Goal: Find specific page/section: Find specific page/section

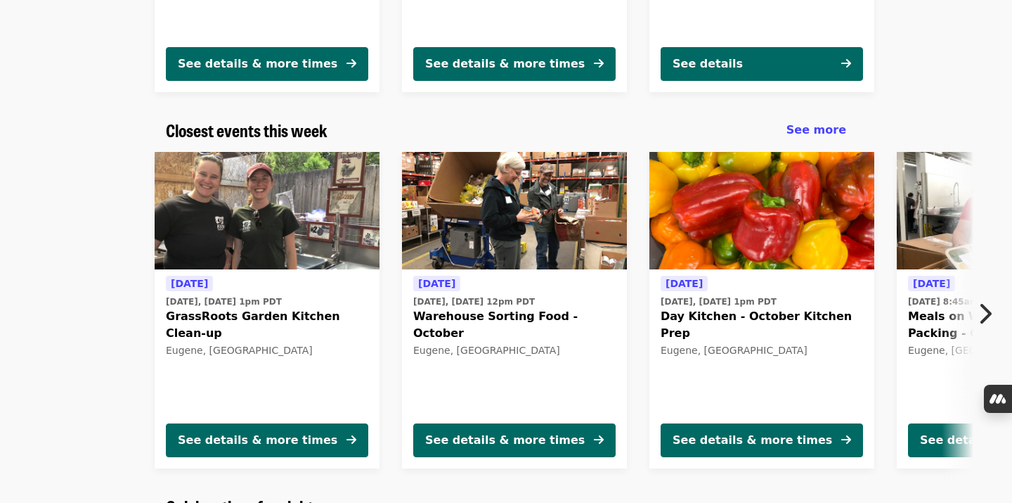
scroll to position [387, 0]
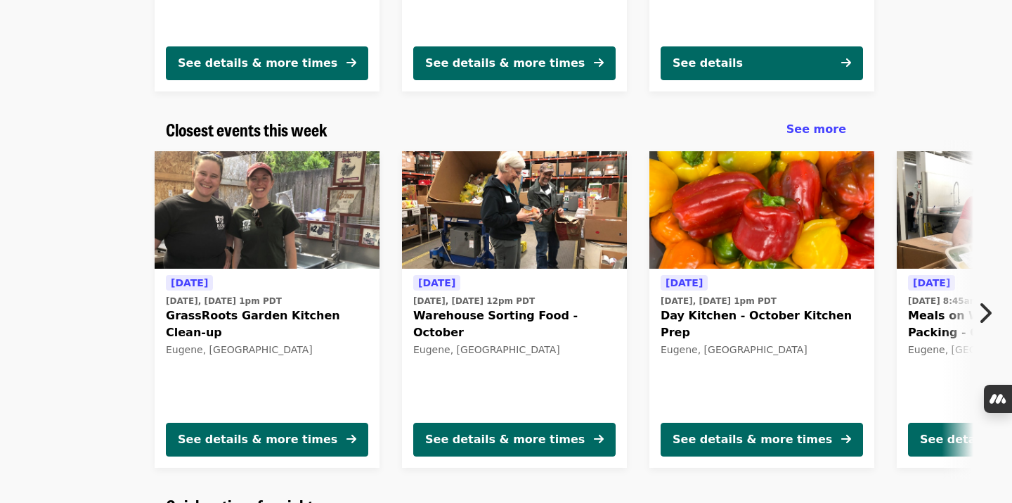
click at [986, 315] on icon "chevron-right icon" at bounding box center [985, 312] width 14 height 27
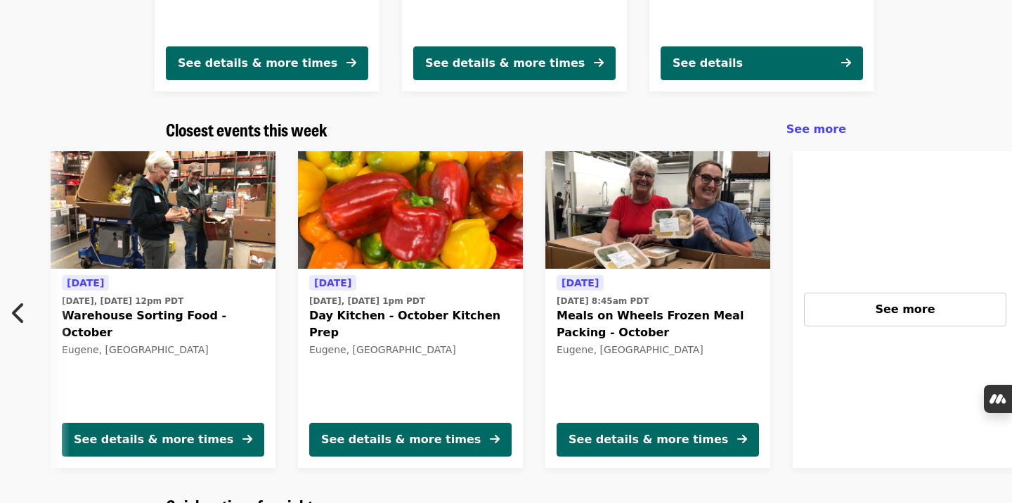
scroll to position [0, 624]
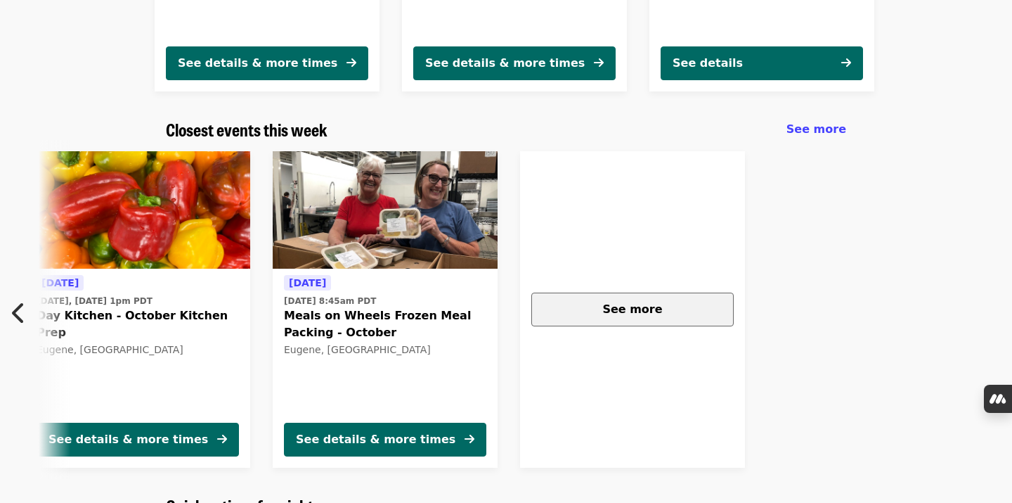
click at [631, 313] on span "See more" at bounding box center [632, 308] width 60 height 13
click at [838, 130] on span "See more" at bounding box center [817, 128] width 60 height 13
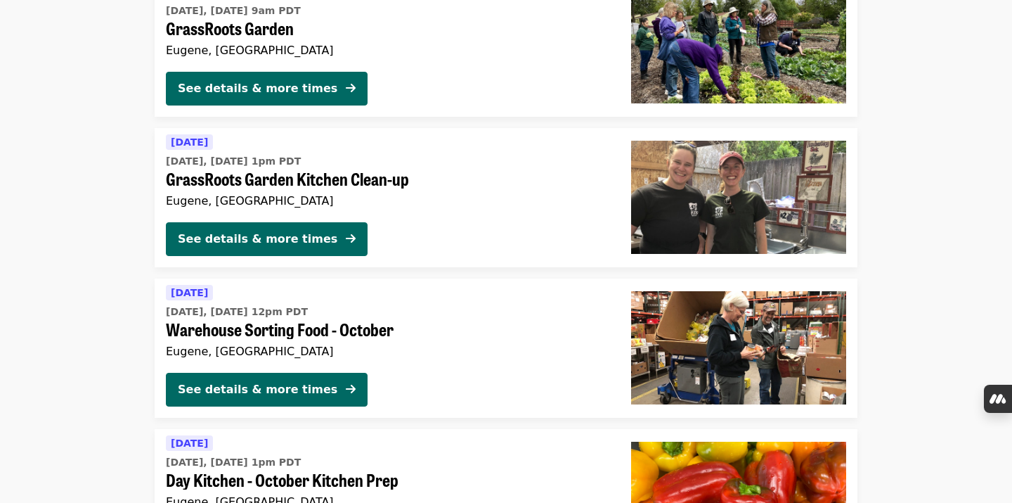
scroll to position [118, 0]
